Goal: Task Accomplishment & Management: Manage account settings

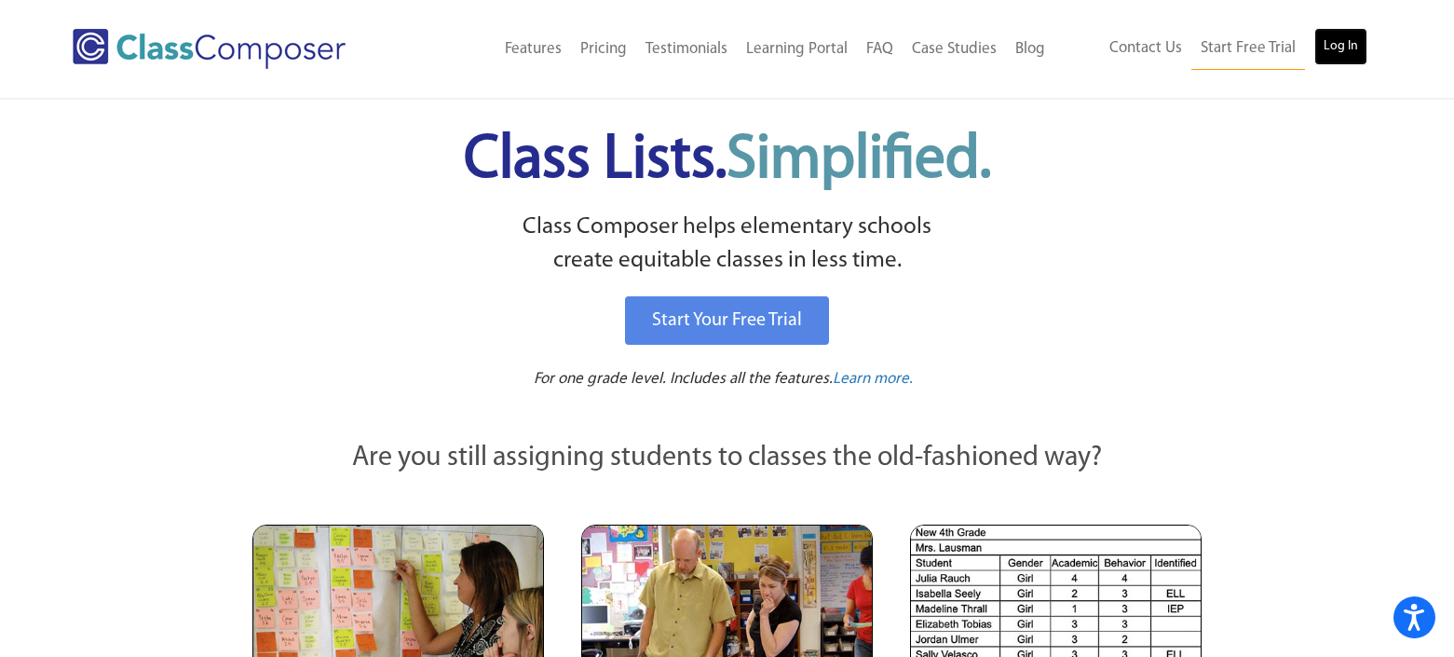
click at [851, 53] on link "Log In" at bounding box center [1341, 46] width 53 height 37
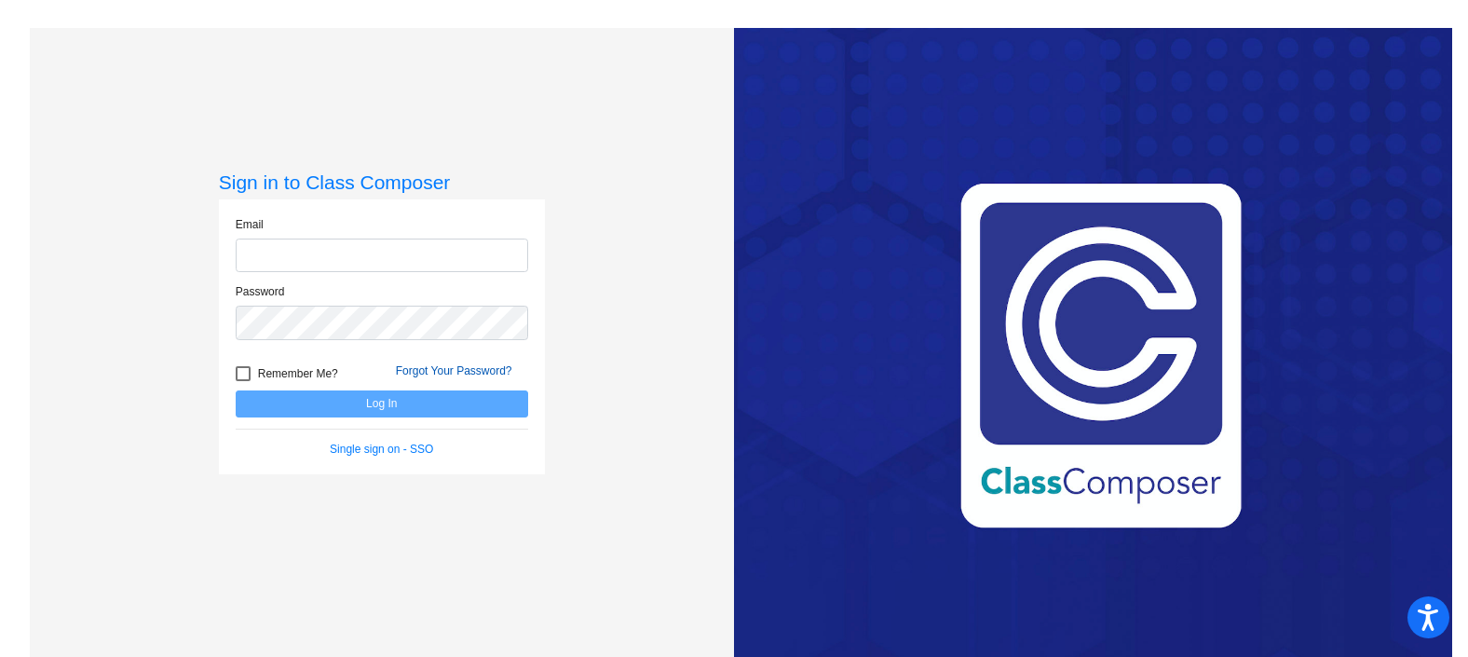
click at [470, 369] on form "Email Password Remember Me? Forgot Your Password? Log In Single sign on - SSO" at bounding box center [382, 336] width 293 height 241
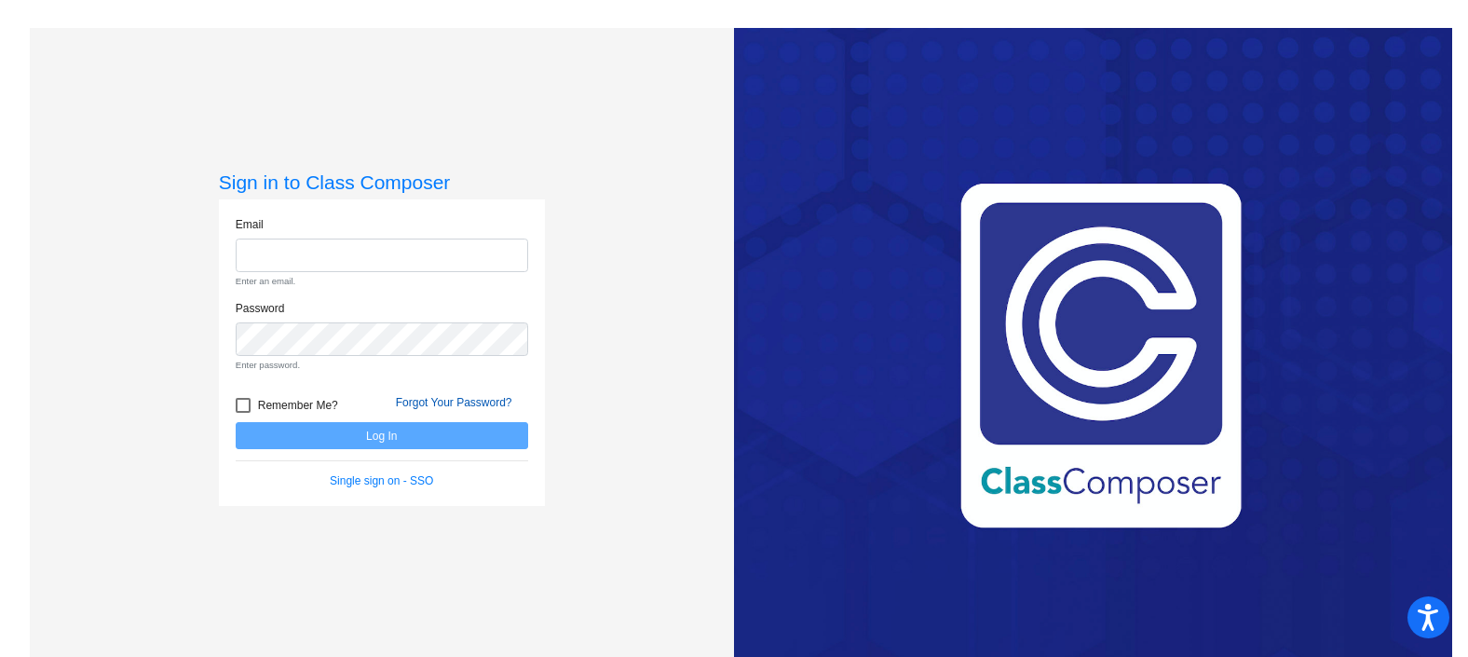
click at [472, 402] on link "Forgot Your Password?" at bounding box center [454, 402] width 116 height 13
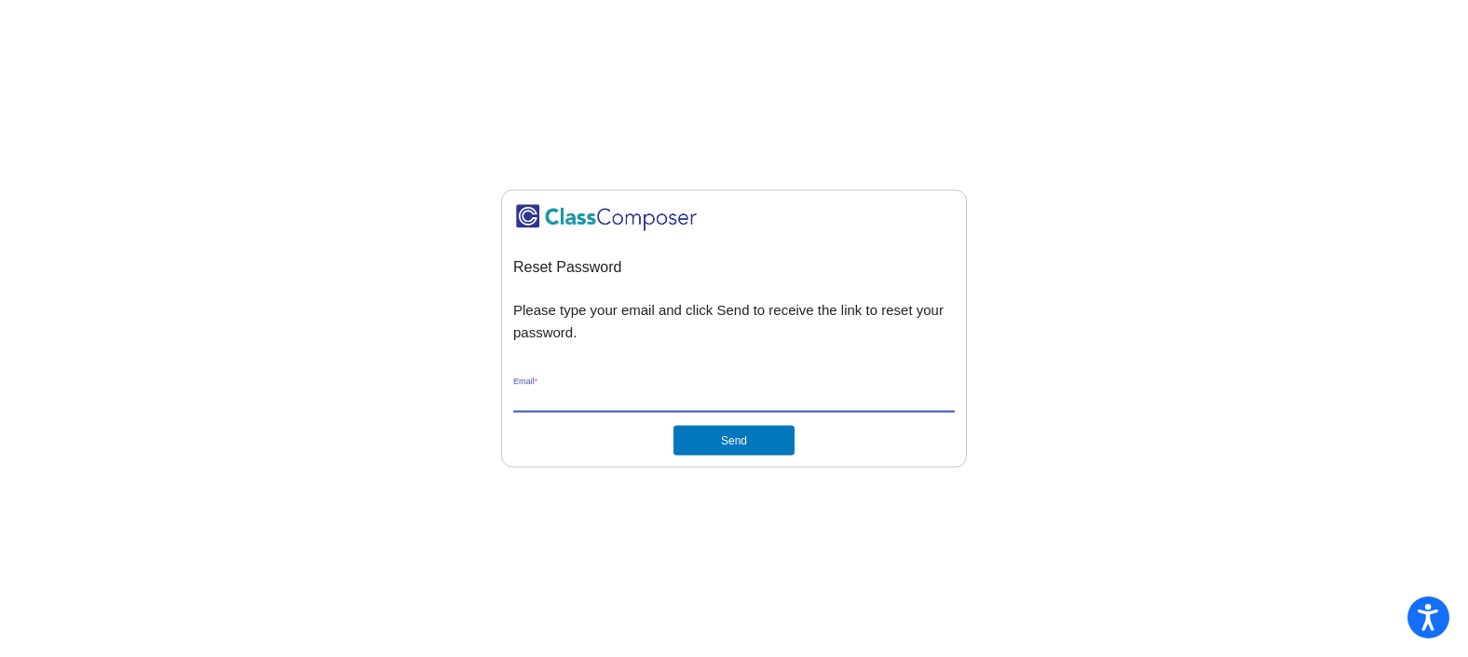
click at [865, 399] on input "Email *" at bounding box center [734, 398] width 442 height 17
type input "raymondk@gaylord.k12.mi.us"
click at [674, 426] on button "Send" at bounding box center [734, 441] width 121 height 30
